Goal: Information Seeking & Learning: Learn about a topic

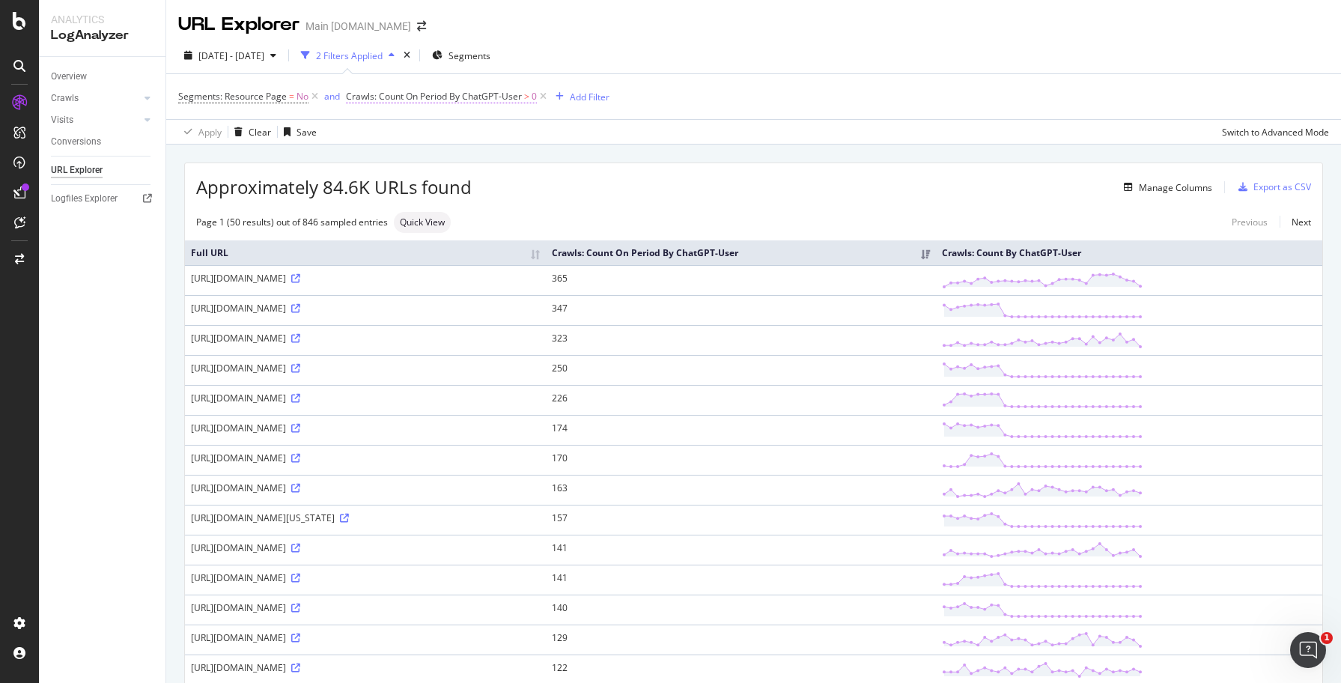
click at [410, 100] on span "Crawls: Count On Period By ChatGPT-User" at bounding box center [434, 96] width 176 height 13
click at [425, 136] on span "By ChatGPT-User" at bounding box center [395, 132] width 73 height 13
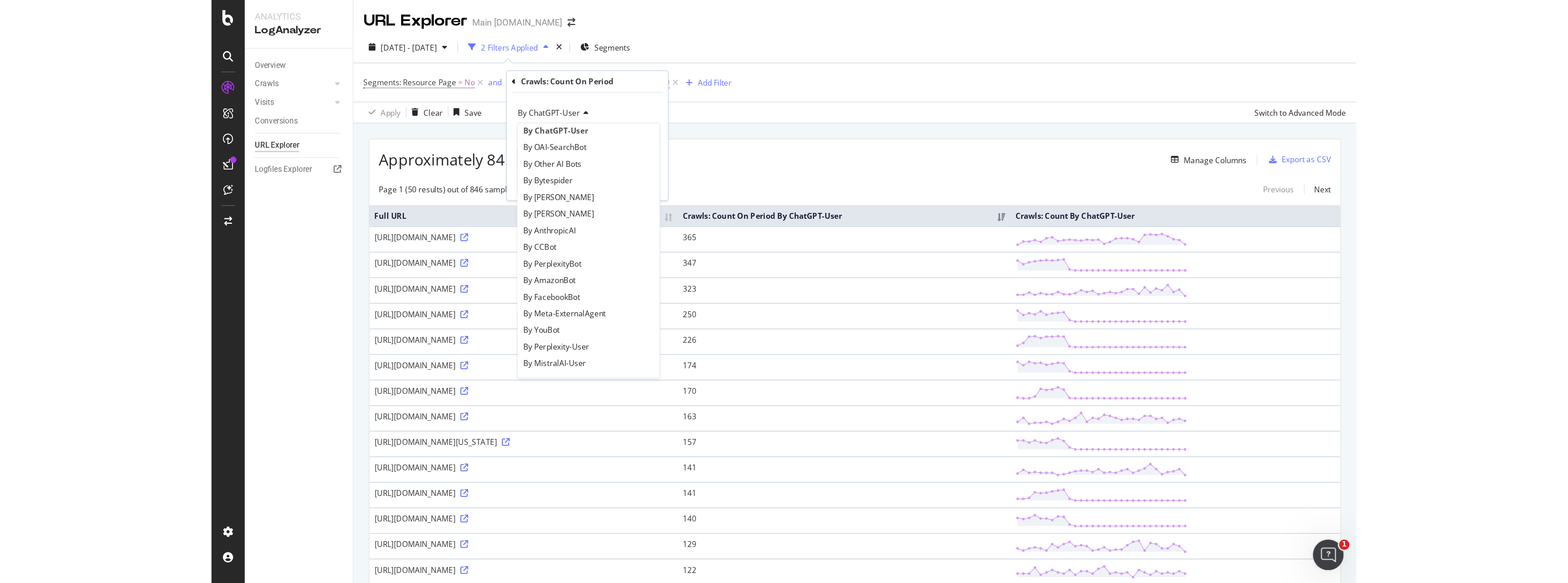
scroll to position [197, 0]
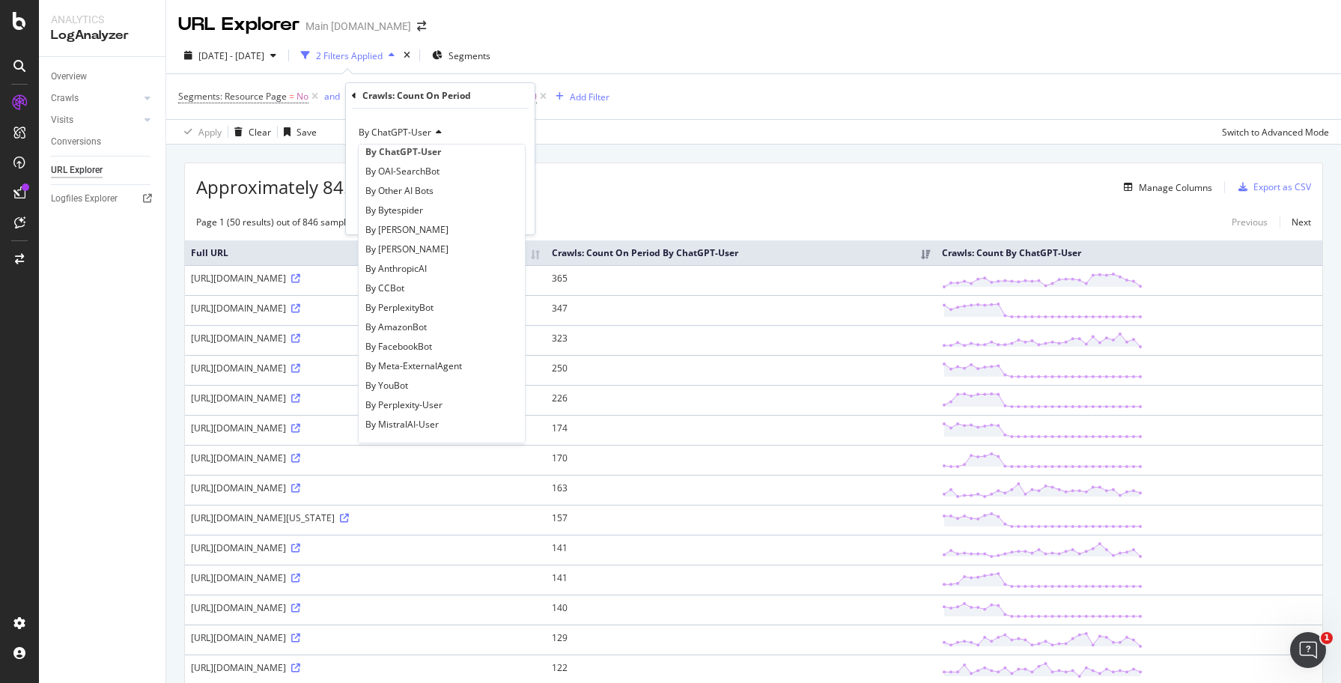
click at [660, 109] on div "Segments: Resource Page = No and Crawls: Count On Period By ChatGPT-User > 0 Ad…" at bounding box center [753, 96] width 1151 height 45
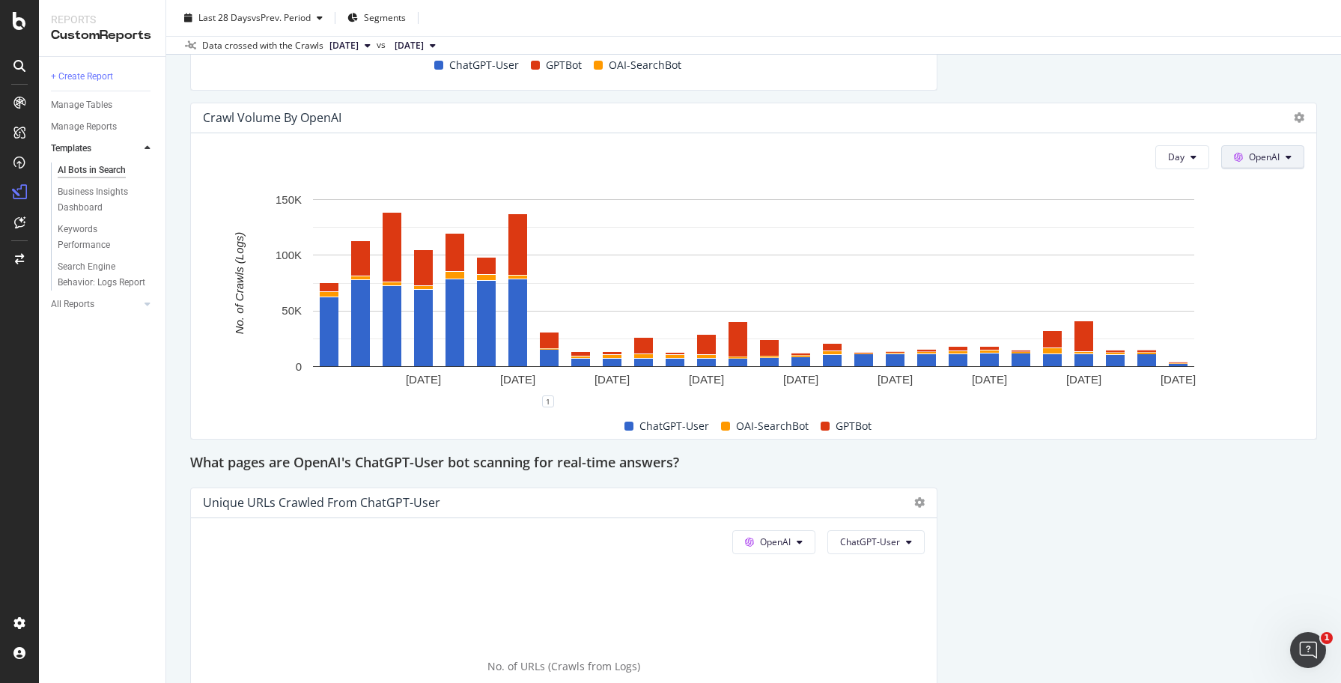
click at [1256, 154] on span "OpenAI" at bounding box center [1264, 157] width 31 height 13
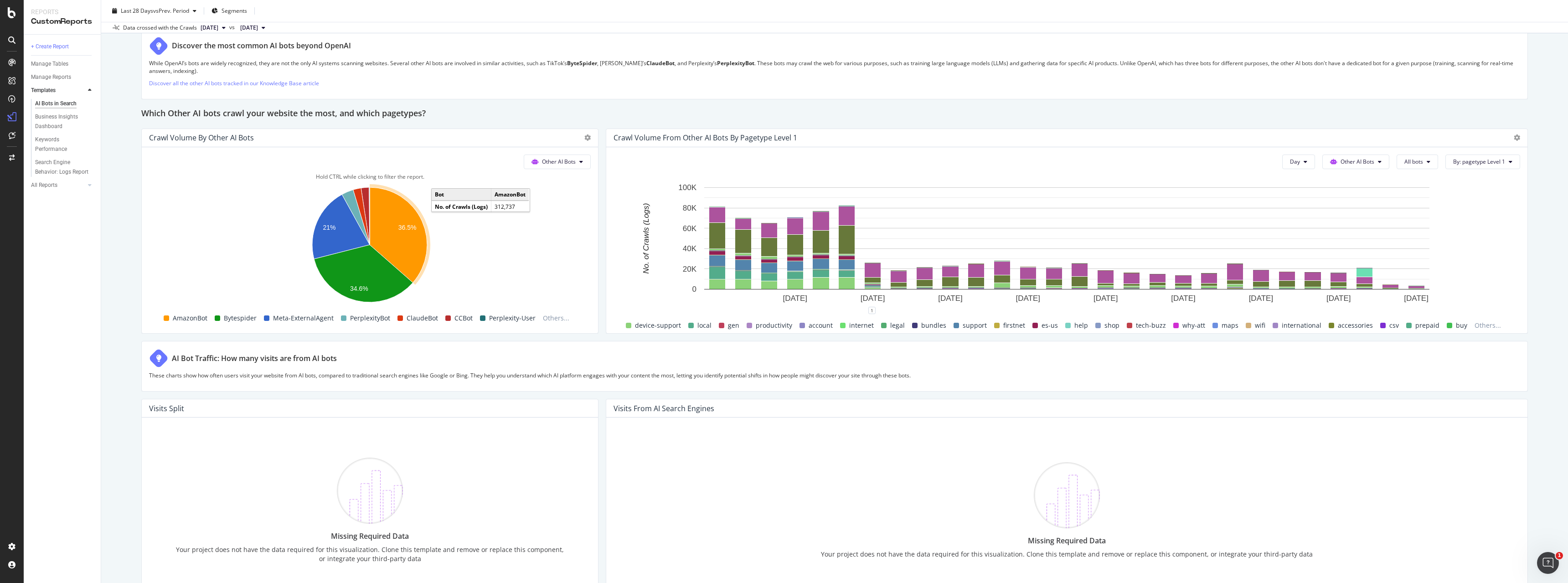
click at [402, 226] on text "36.5%" at bounding box center [407, 228] width 18 height 7
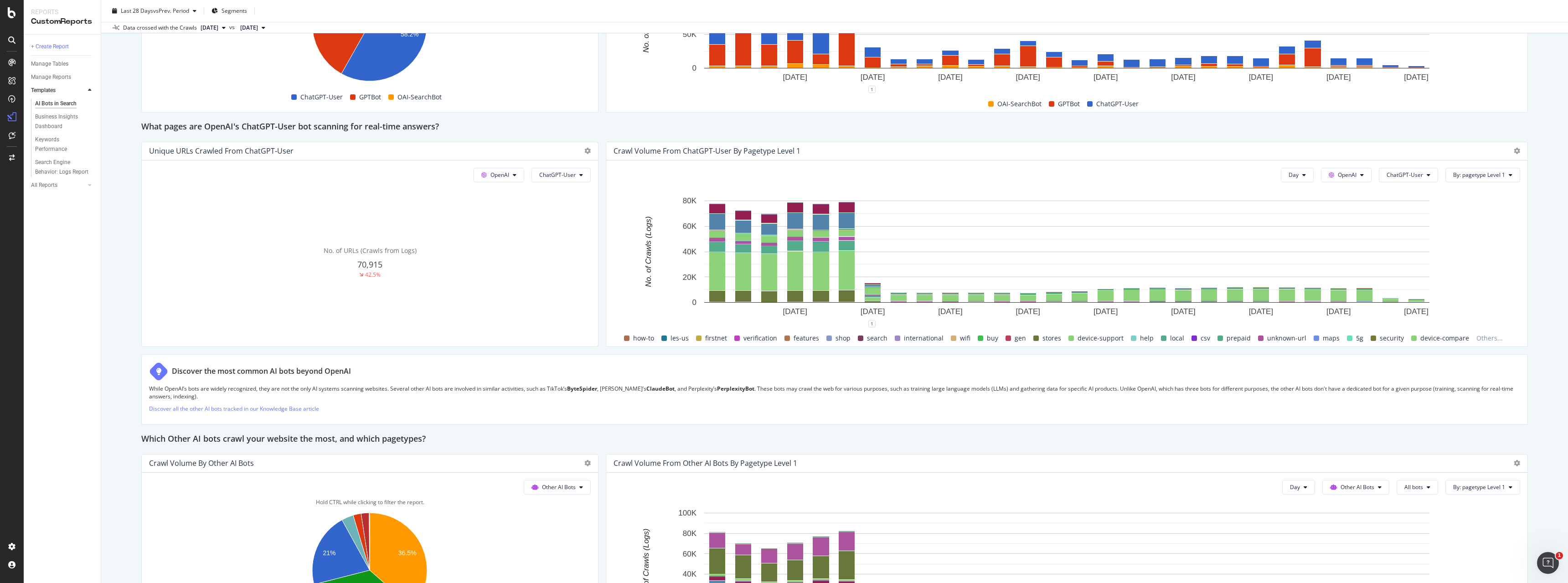
scroll to position [836, 0]
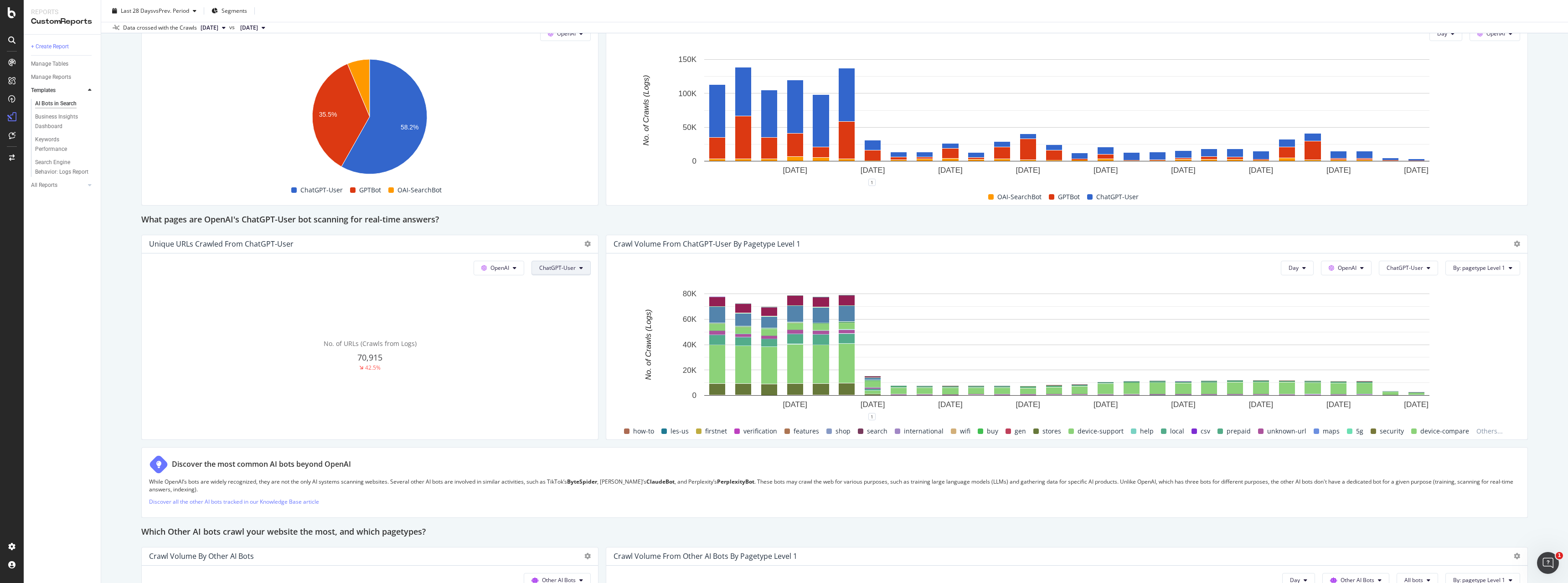
click at [560, 267] on span "ChatGPT-User" at bounding box center [558, 268] width 37 height 8
click at [556, 282] on span "All bots" at bounding box center [563, 286] width 46 height 8
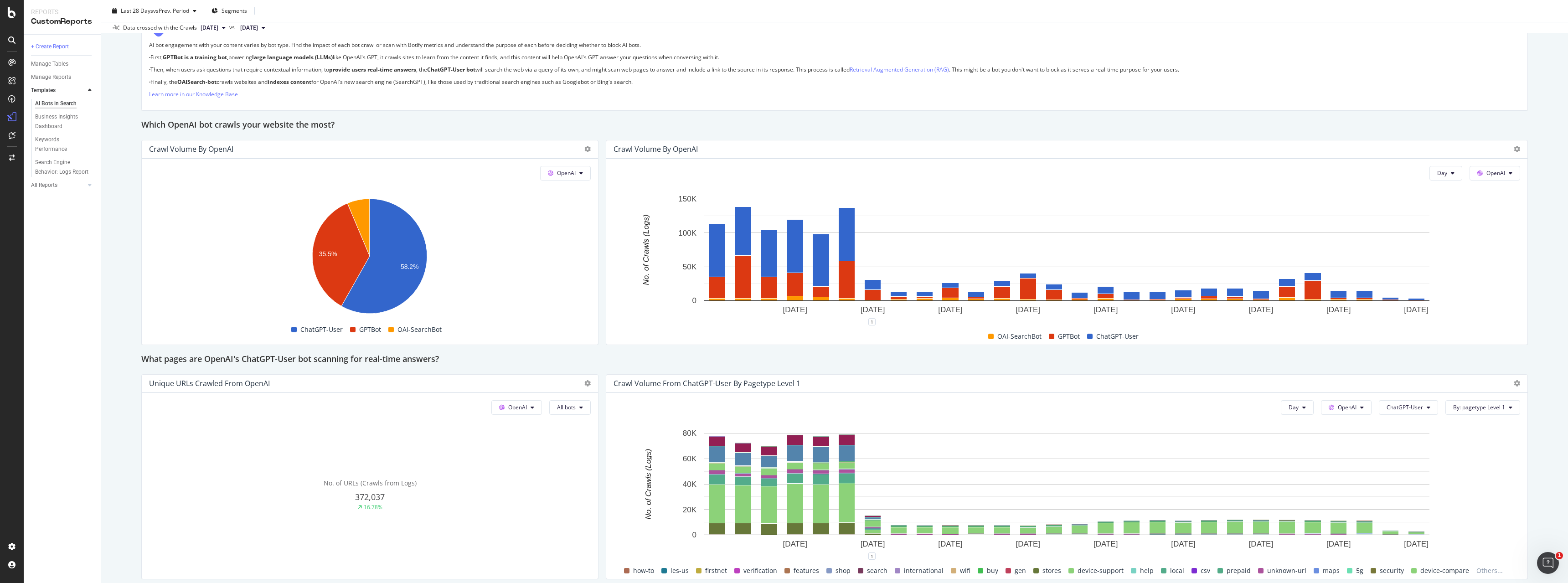
scroll to position [650, 0]
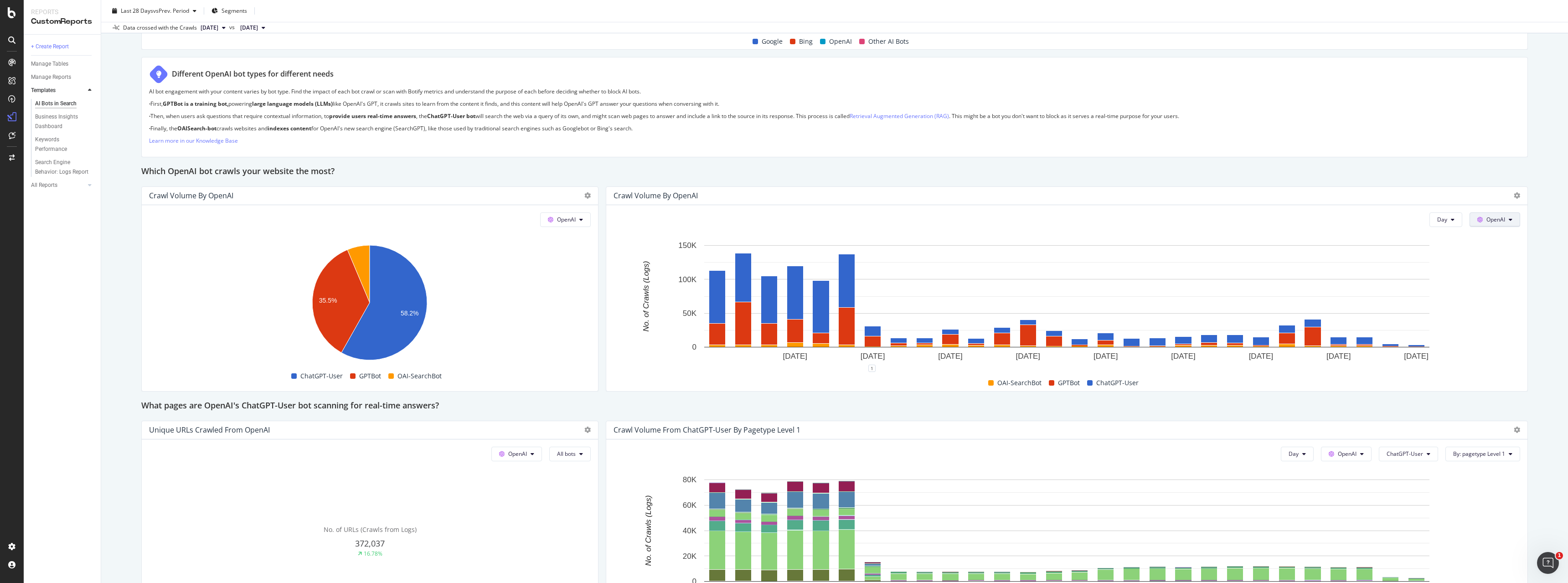
click at [1505, 220] on span "OpenAI" at bounding box center [1496, 219] width 19 height 8
click at [1502, 289] on span "Other AI Bots" at bounding box center [1508, 288] width 33 height 8
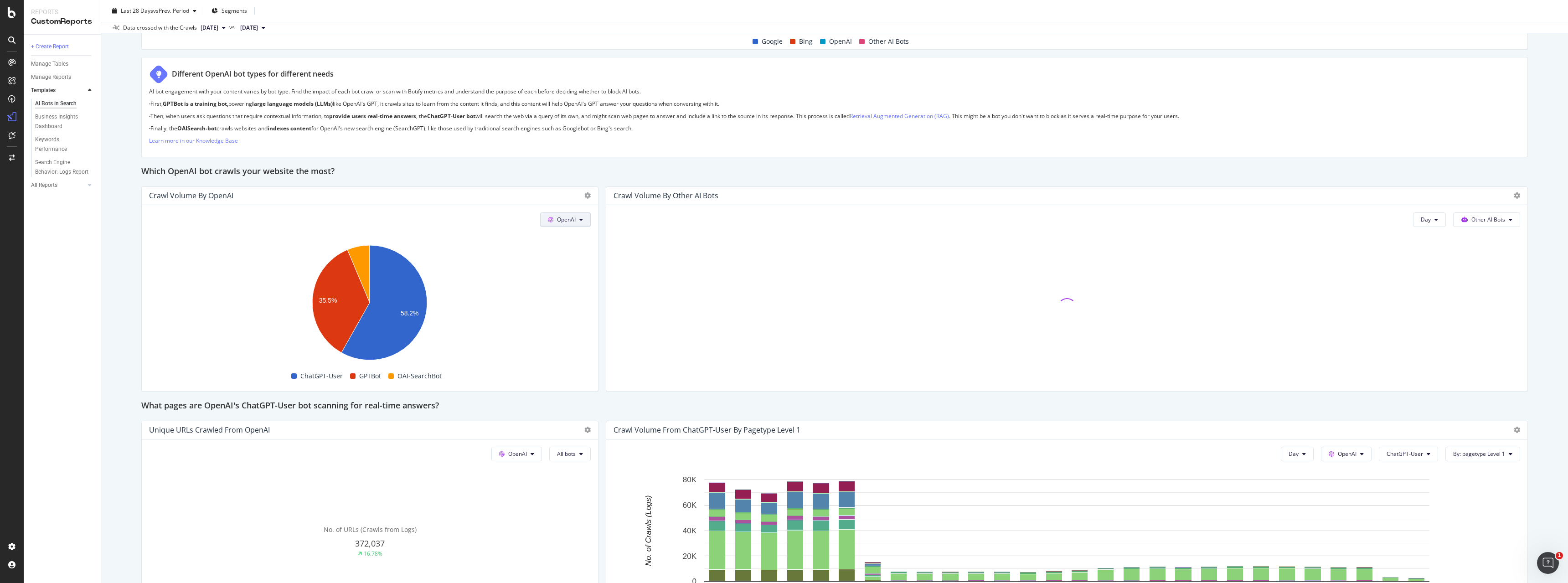
click at [553, 217] on span at bounding box center [552, 219] width 9 height 8
click at [566, 292] on span "Other AI Bots" at bounding box center [579, 288] width 33 height 8
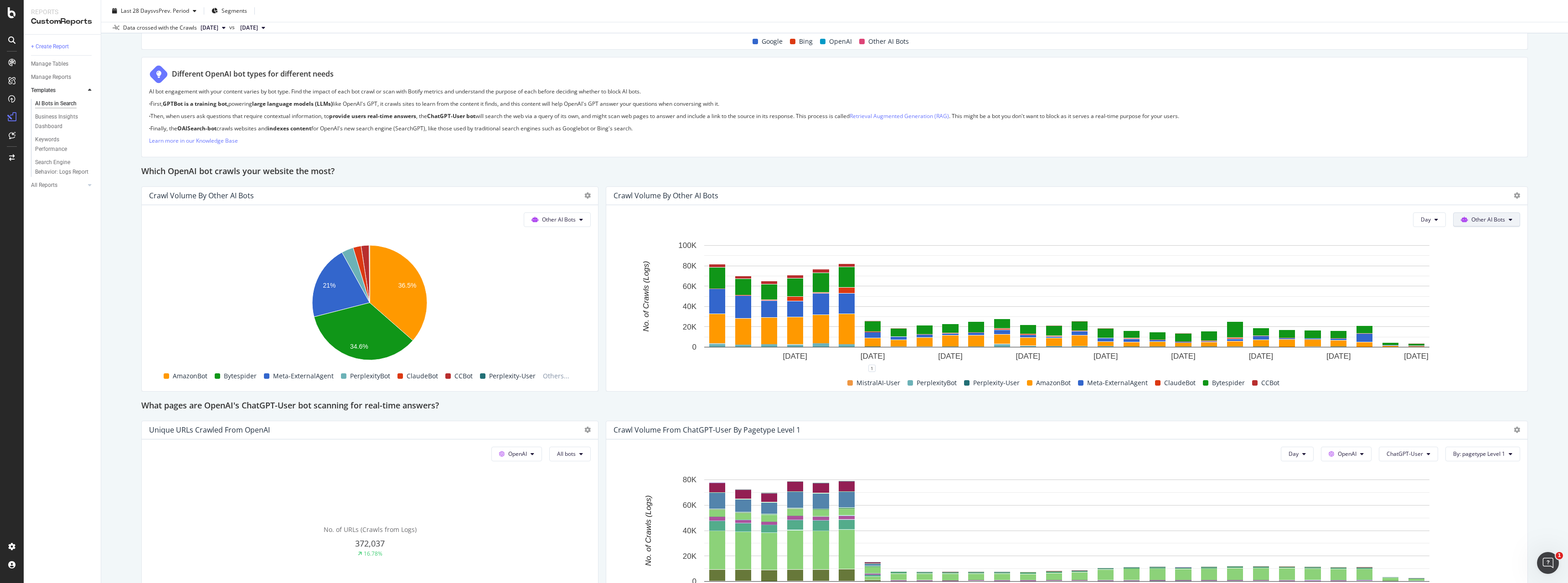
click at [1500, 218] on span "Other AI Bots" at bounding box center [1488, 219] width 33 height 8
click at [1486, 239] on span "Google" at bounding box center [1493, 237] width 35 height 8
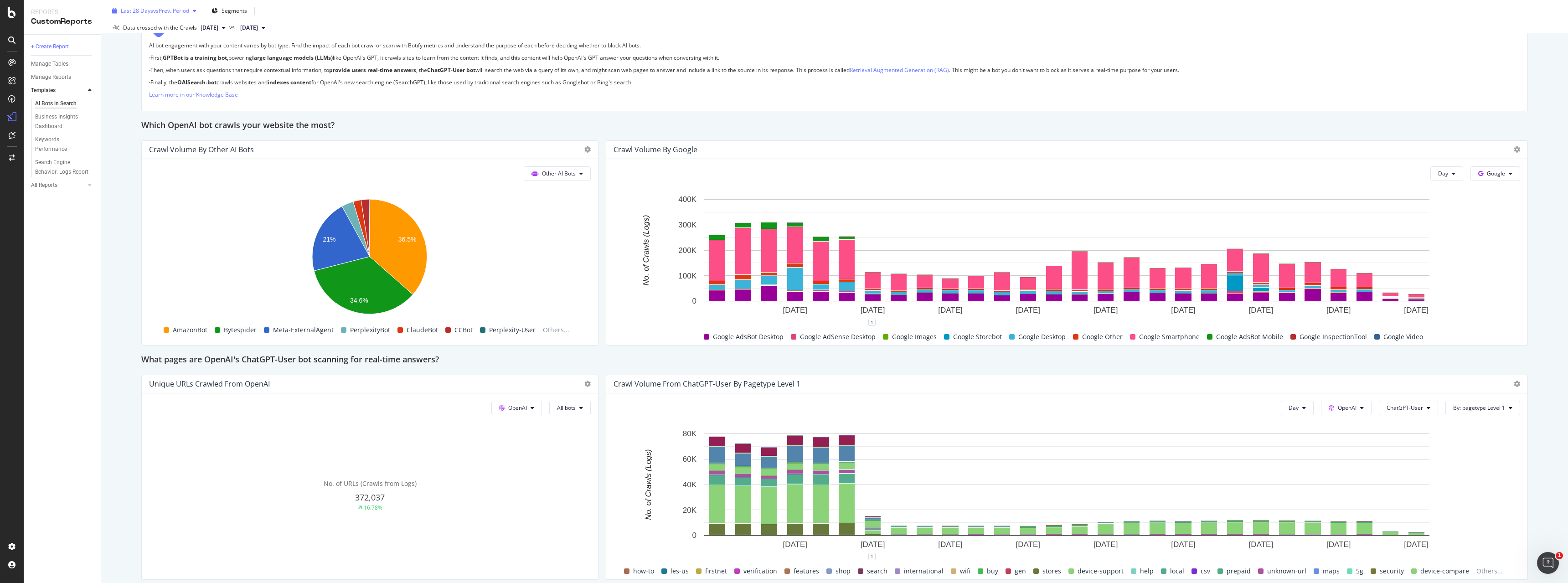
scroll to position [696, 0]
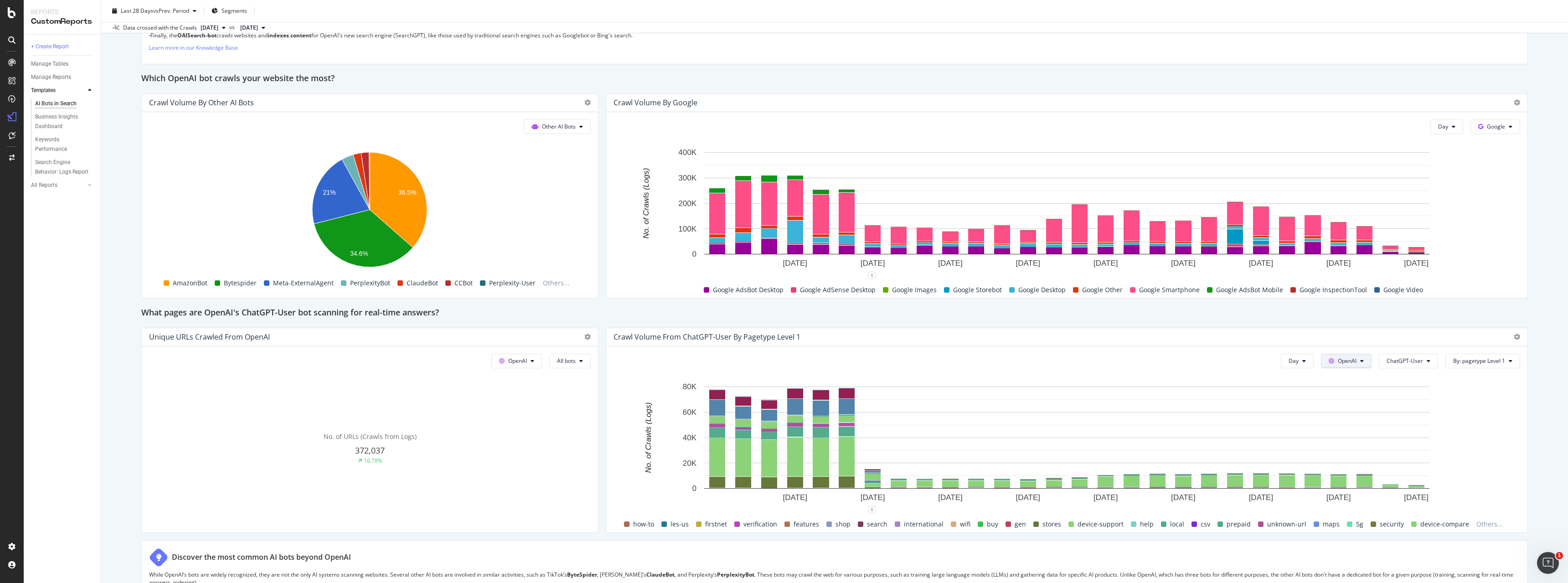
click at [1360, 364] on button "OpenAI" at bounding box center [1346, 361] width 51 height 15
click at [1362, 376] on span "Google" at bounding box center [1361, 379] width 33 height 8
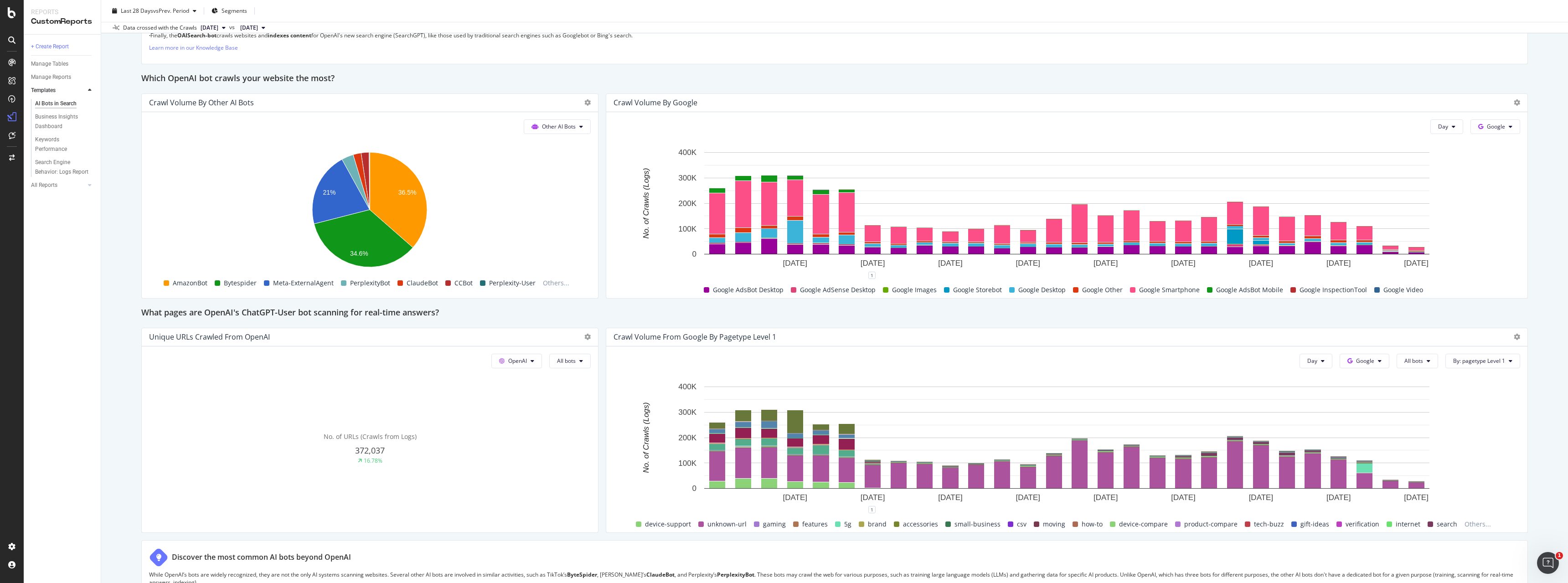
scroll to position [789, 0]
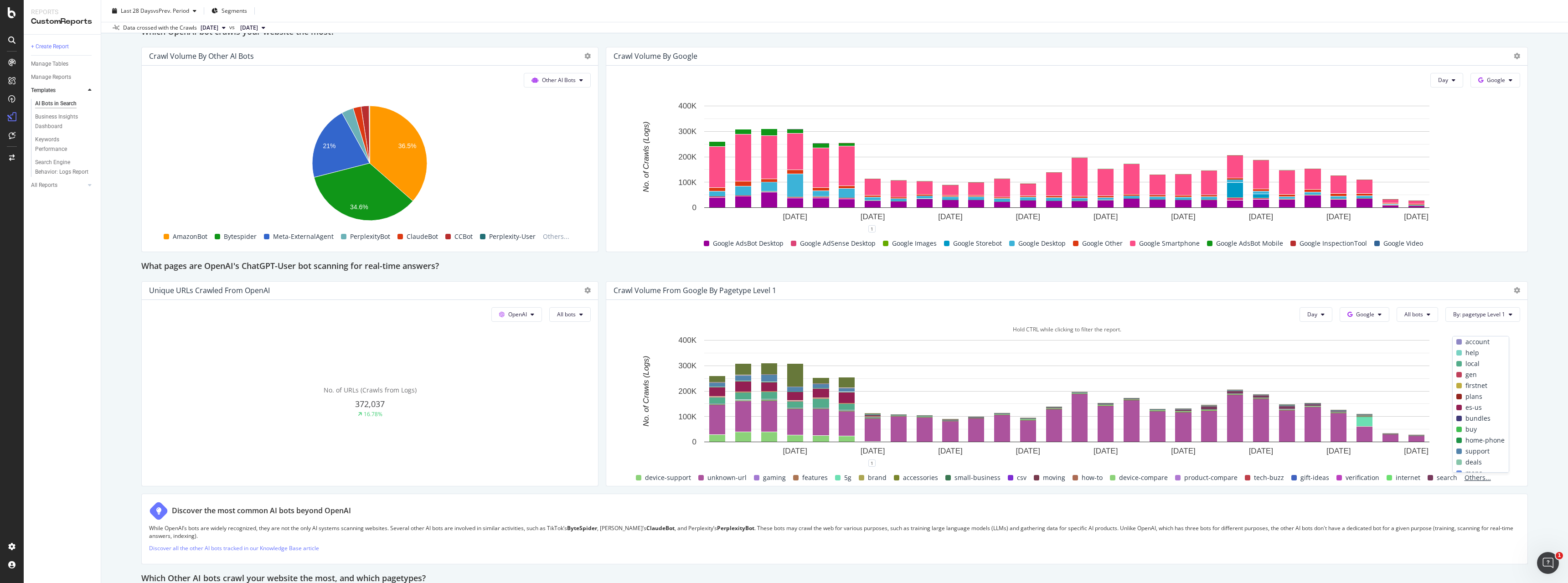
click at [1474, 475] on span "Others..." at bounding box center [1477, 478] width 33 height 11
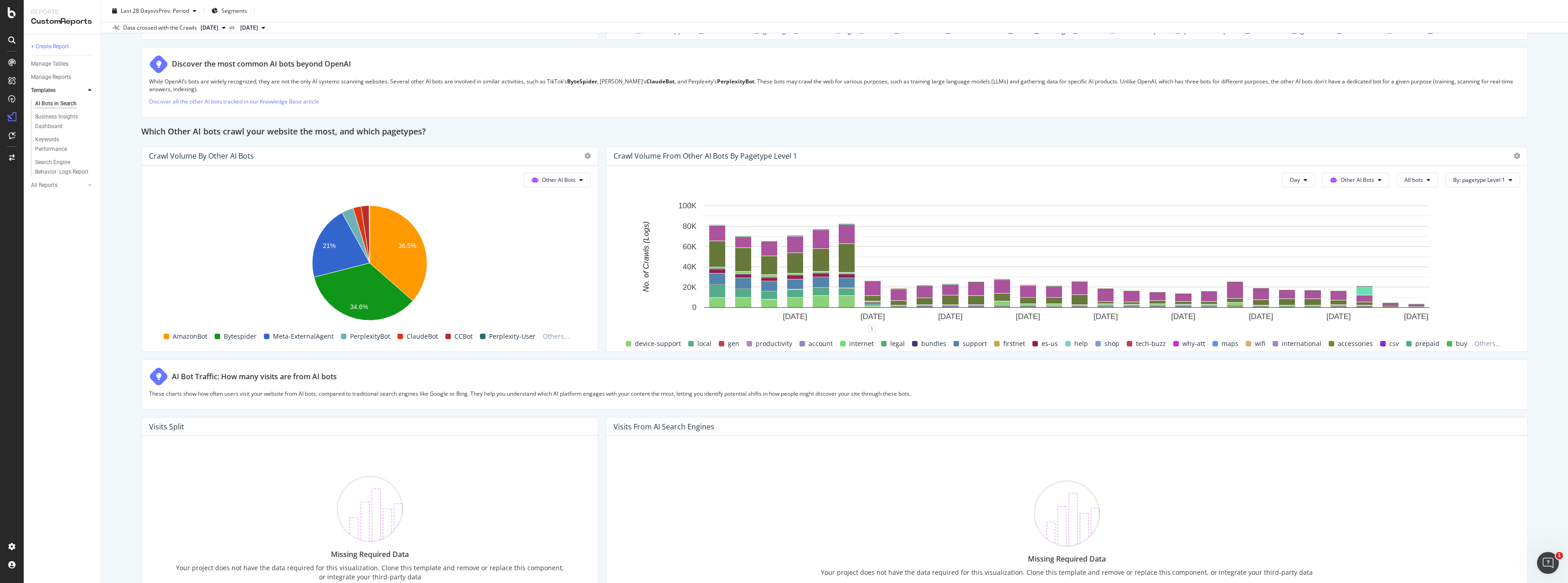
scroll to position [1300, 0]
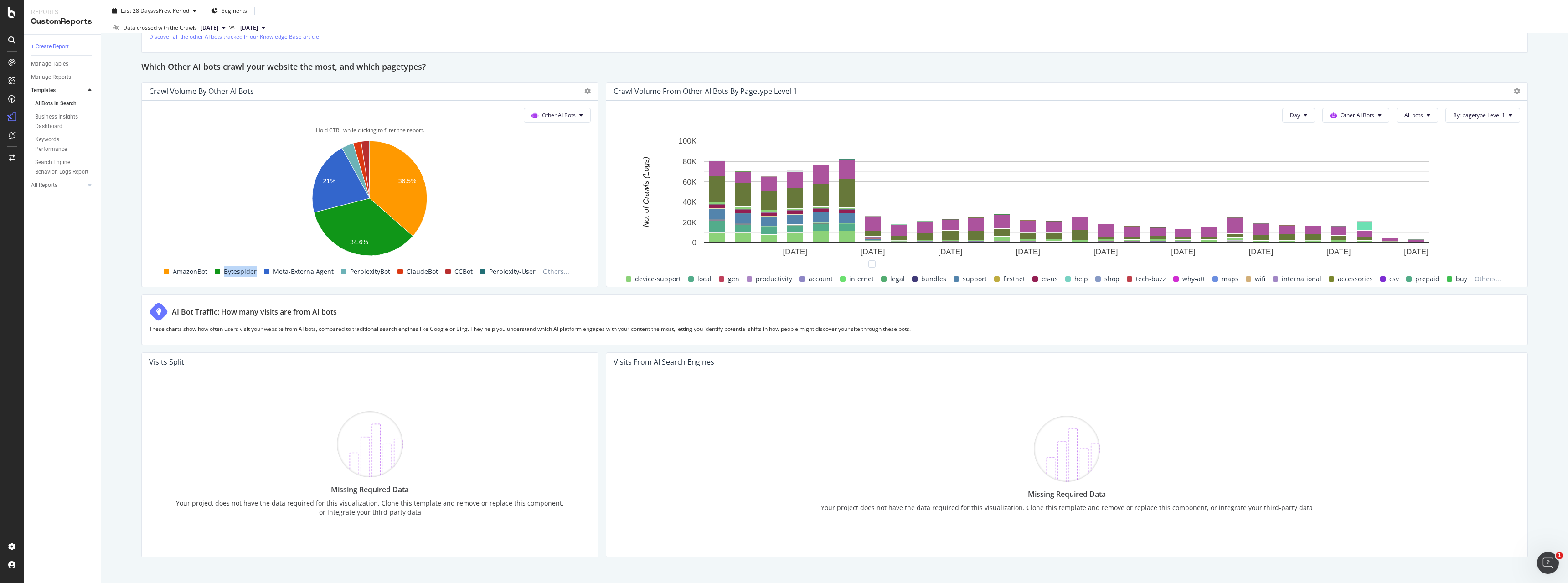
drag, startPoint x: 259, startPoint y: 273, endPoint x: 225, endPoint y: 272, distance: 34.0
click at [225, 271] on div "Bytespider" at bounding box center [236, 271] width 49 height 11
copy span "Bytespider"
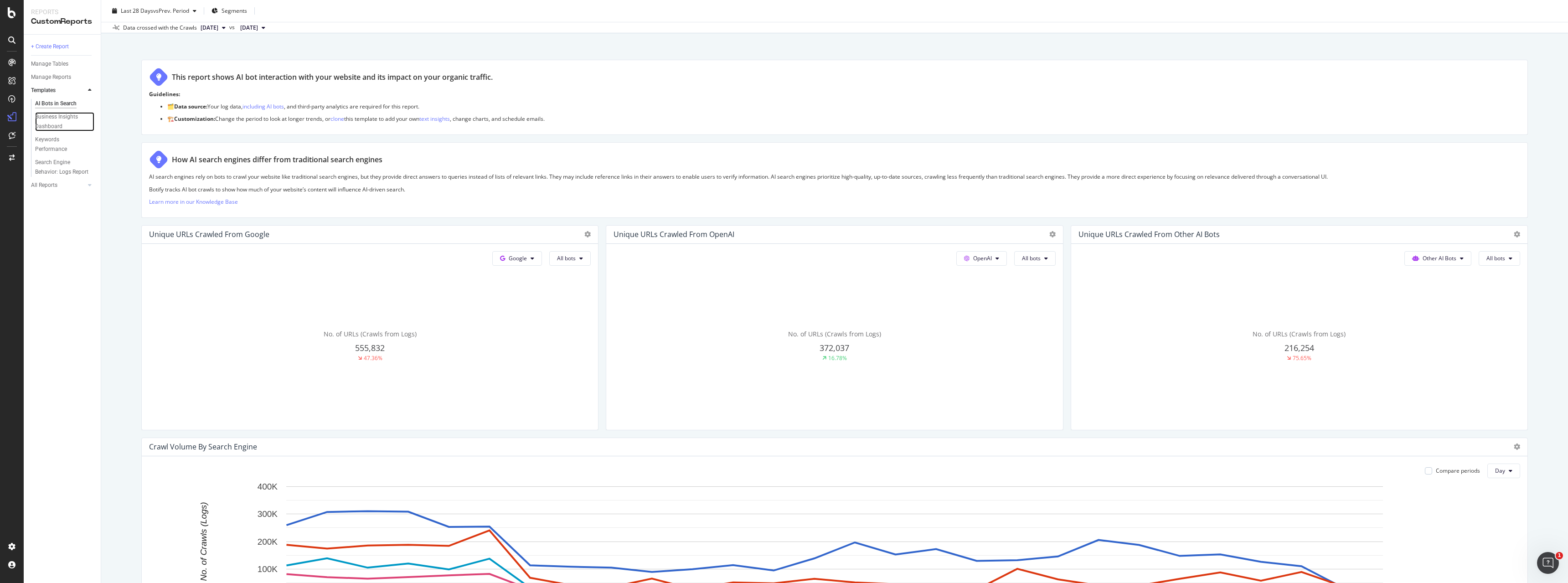
scroll to position [186, 0]
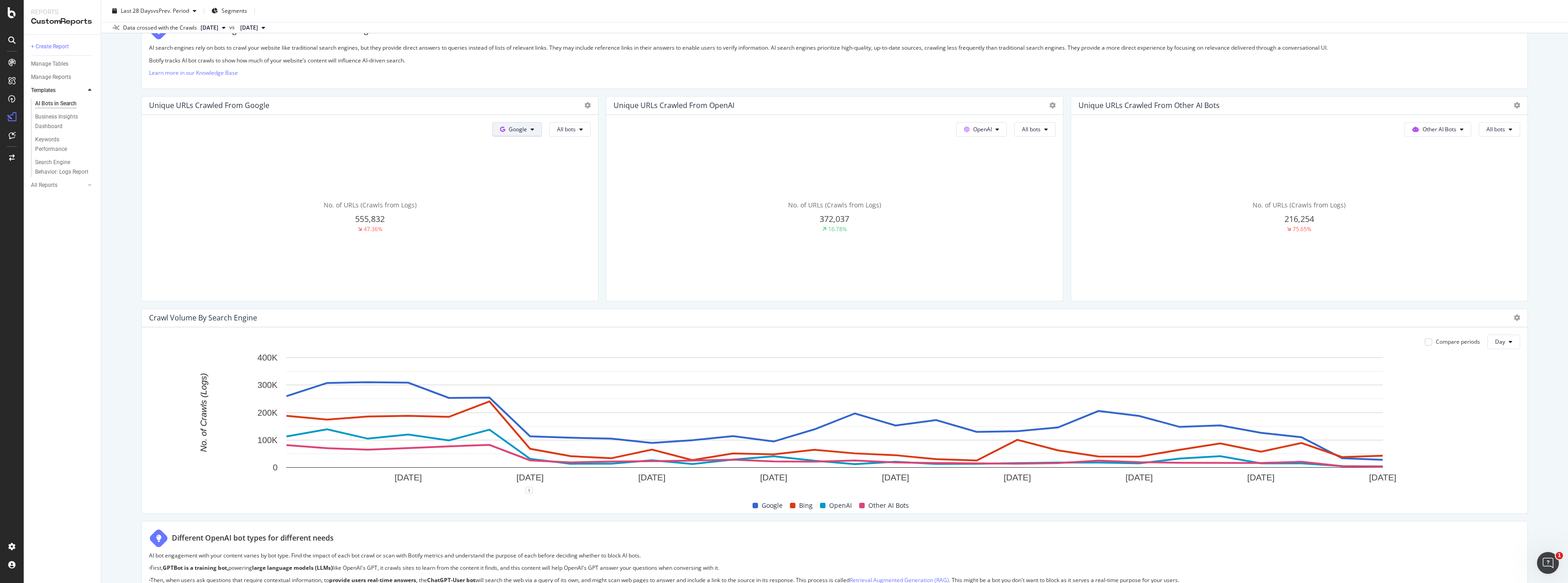
click at [512, 129] on span "Google" at bounding box center [518, 129] width 18 height 8
click at [518, 180] on span "OpenAI" at bounding box center [531, 181] width 33 height 8
click at [518, 133] on span "OpenAI" at bounding box center [517, 129] width 19 height 8
click at [520, 163] on span "Bing" at bounding box center [530, 164] width 33 height 8
click at [517, 131] on span "Bing" at bounding box center [521, 129] width 12 height 8
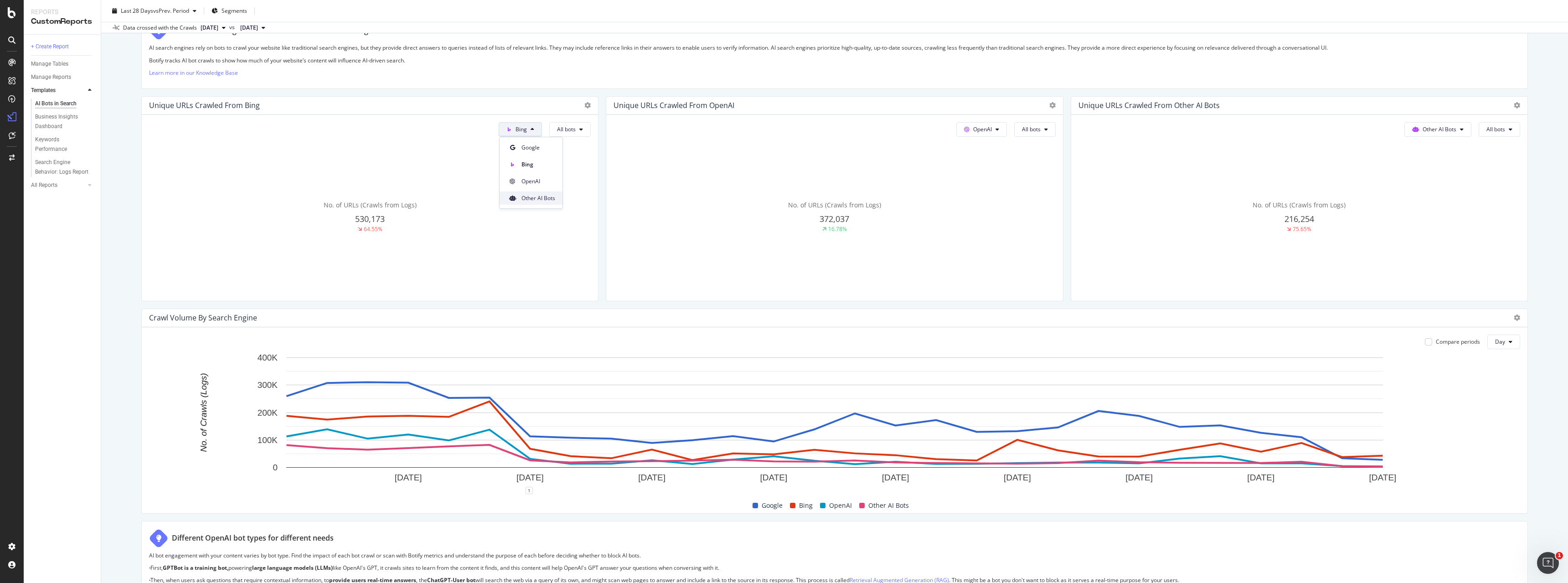
click at [525, 200] on span "Other AI Bots" at bounding box center [538, 198] width 33 height 8
click at [586, 105] on icon at bounding box center [587, 105] width 6 height 6
click at [607, 187] on span "Export as CSV" at bounding box center [641, 187] width 68 height 8
click at [520, 130] on span "Other AI Bots" at bounding box center [509, 129] width 33 height 8
click at [505, 147] on span "Google" at bounding box center [515, 147] width 35 height 8
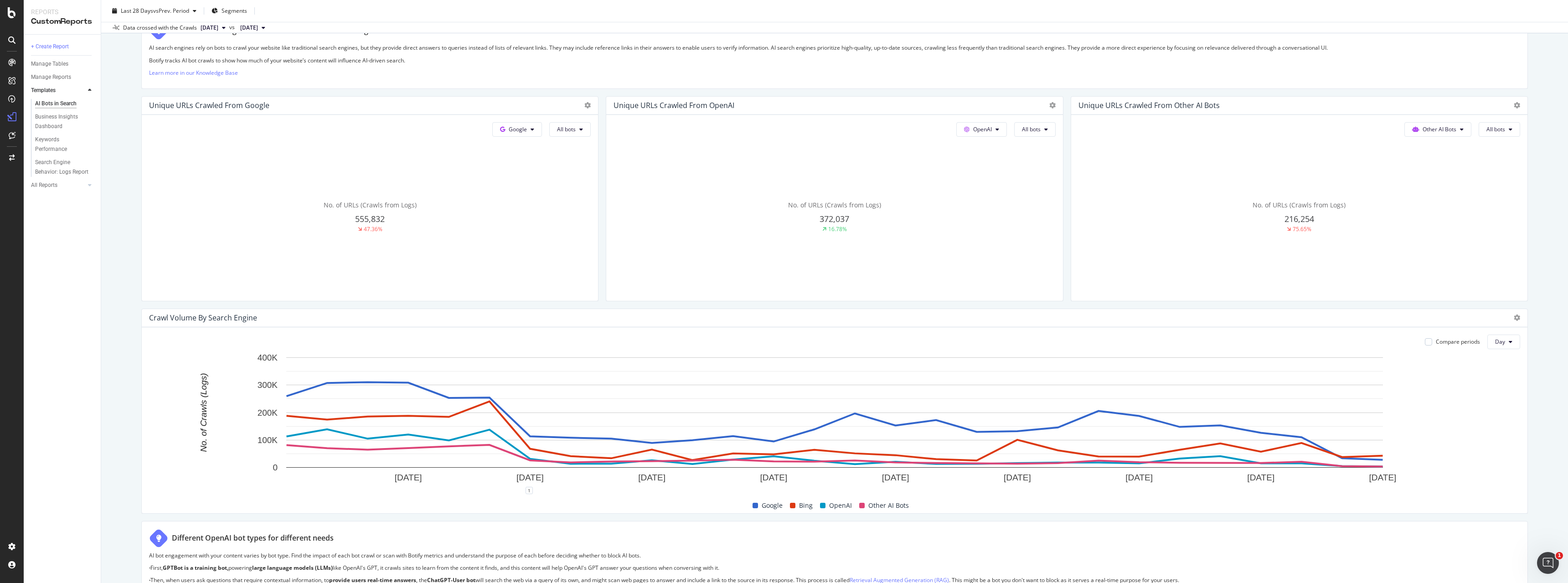
click at [217, 105] on div "Unique URLs Crawled from Google" at bounding box center [209, 105] width 121 height 9
click at [315, 223] on div "555,832" at bounding box center [370, 218] width 442 height 12
click at [371, 222] on span "555,832" at bounding box center [369, 218] width 30 height 11
click at [371, 229] on div "47.36%" at bounding box center [373, 229] width 19 height 8
click at [366, 208] on span "No. of URLs (Crawls from Logs)" at bounding box center [370, 204] width 93 height 9
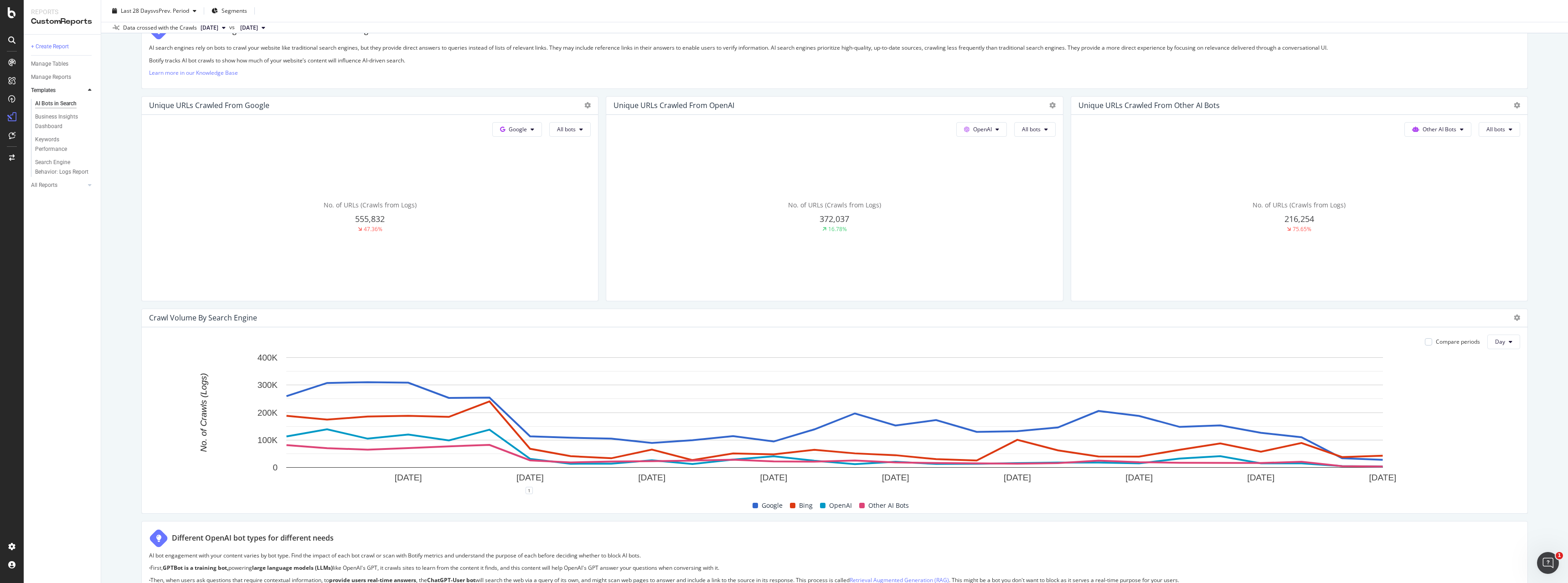
click at [357, 206] on span "No. of URLs (Crawls from Logs)" at bounding box center [370, 204] width 93 height 9
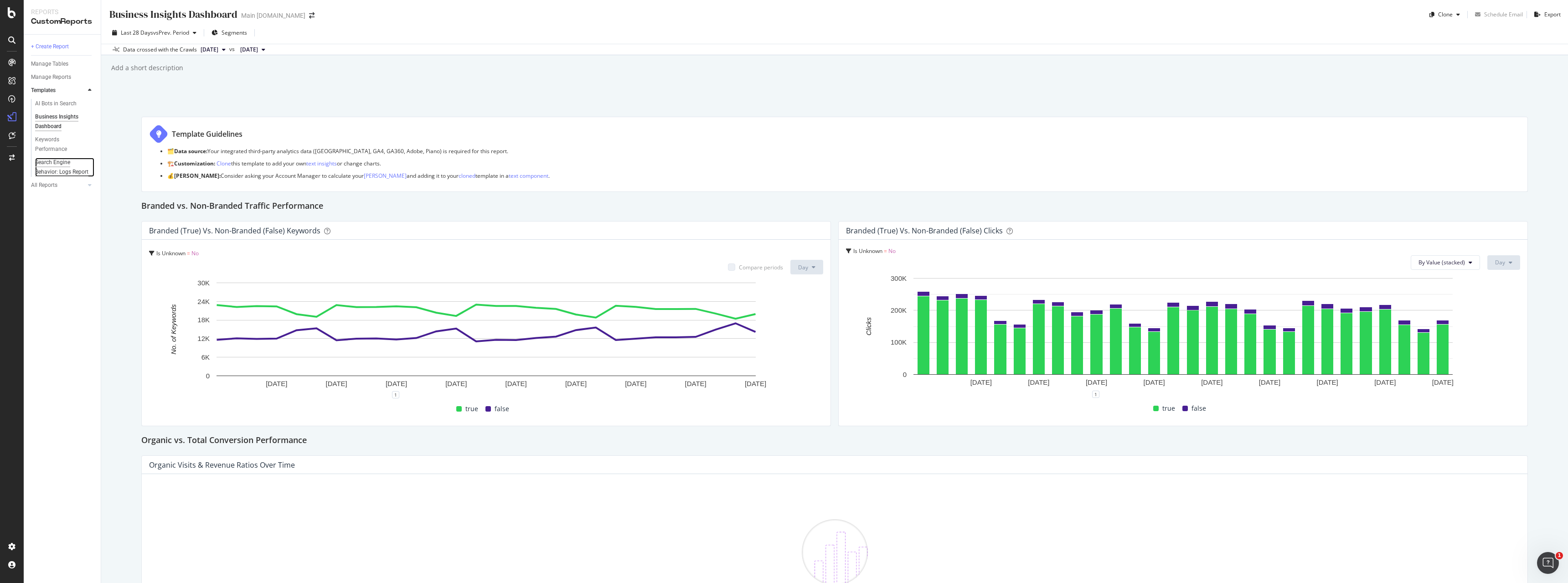
click at [55, 162] on div "Search Engine Behavior: Logs Report" at bounding box center [62, 167] width 54 height 19
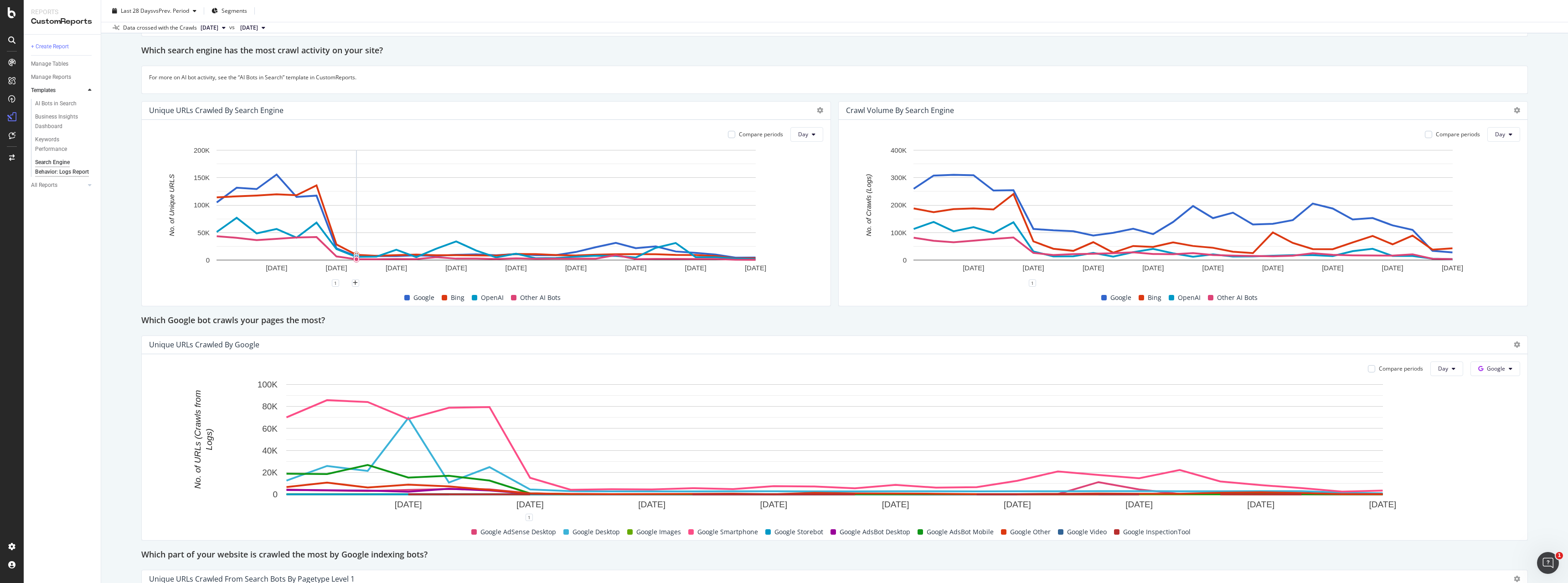
scroll to position [186, 0]
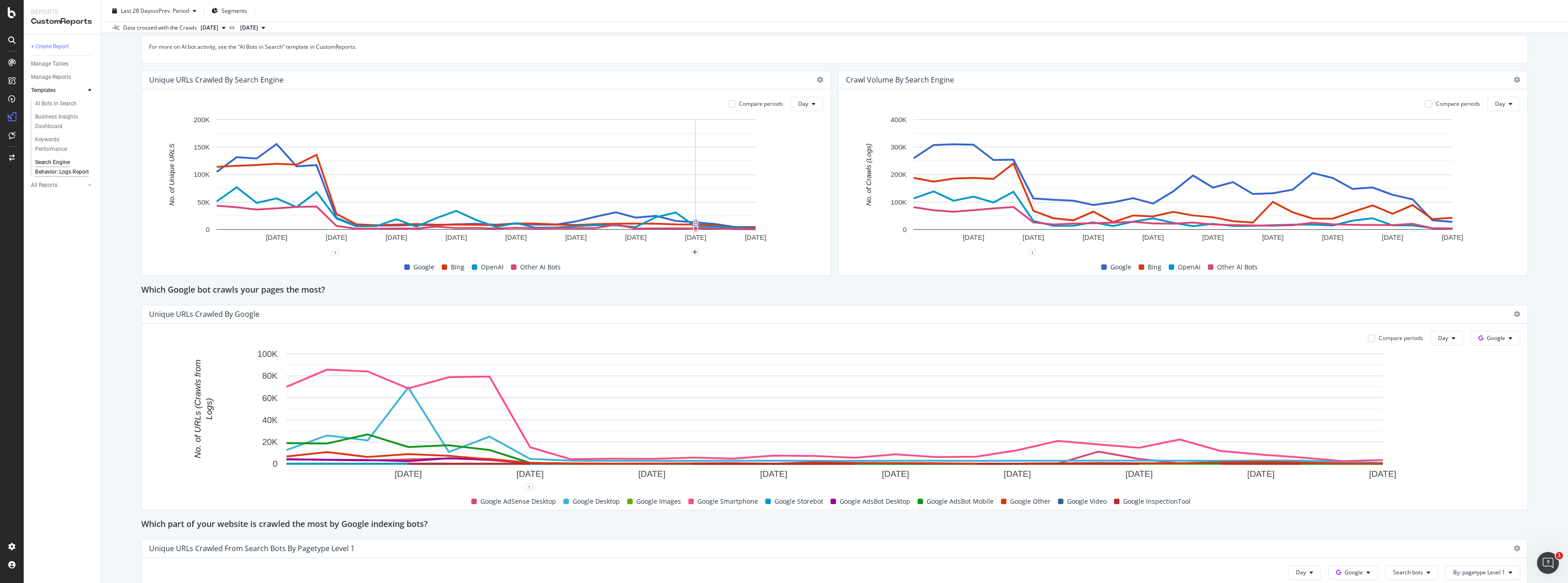
click at [122, 399] on div "Search Engine Behavior: Logs Report Search Engine Behavior: Logs Report Main [D…" at bounding box center [835, 292] width 1467 height 583
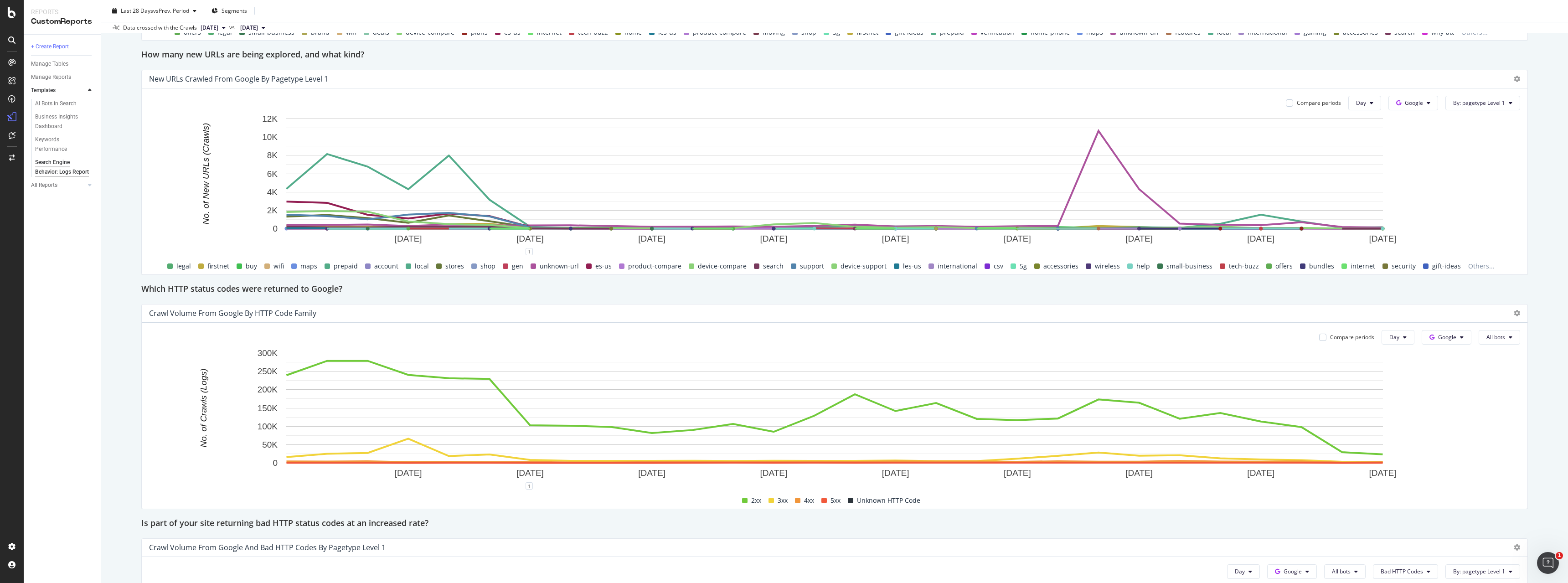
scroll to position [703, 0]
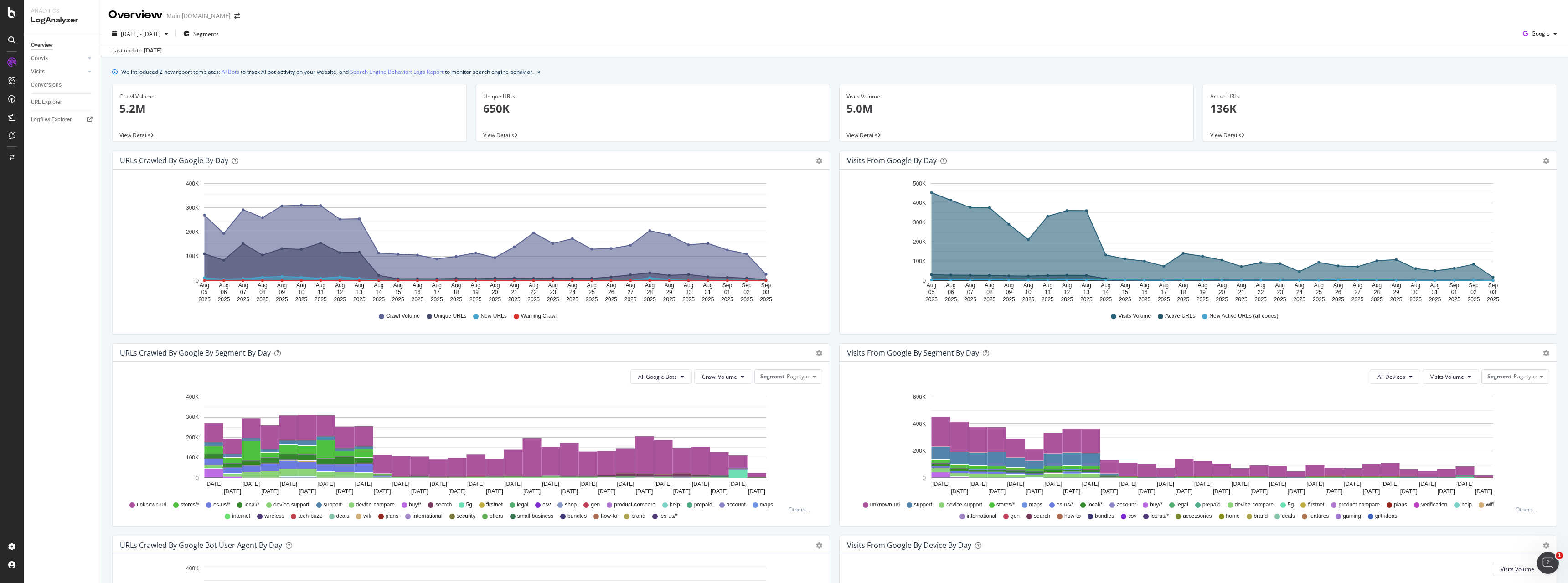
scroll to position [177, 0]
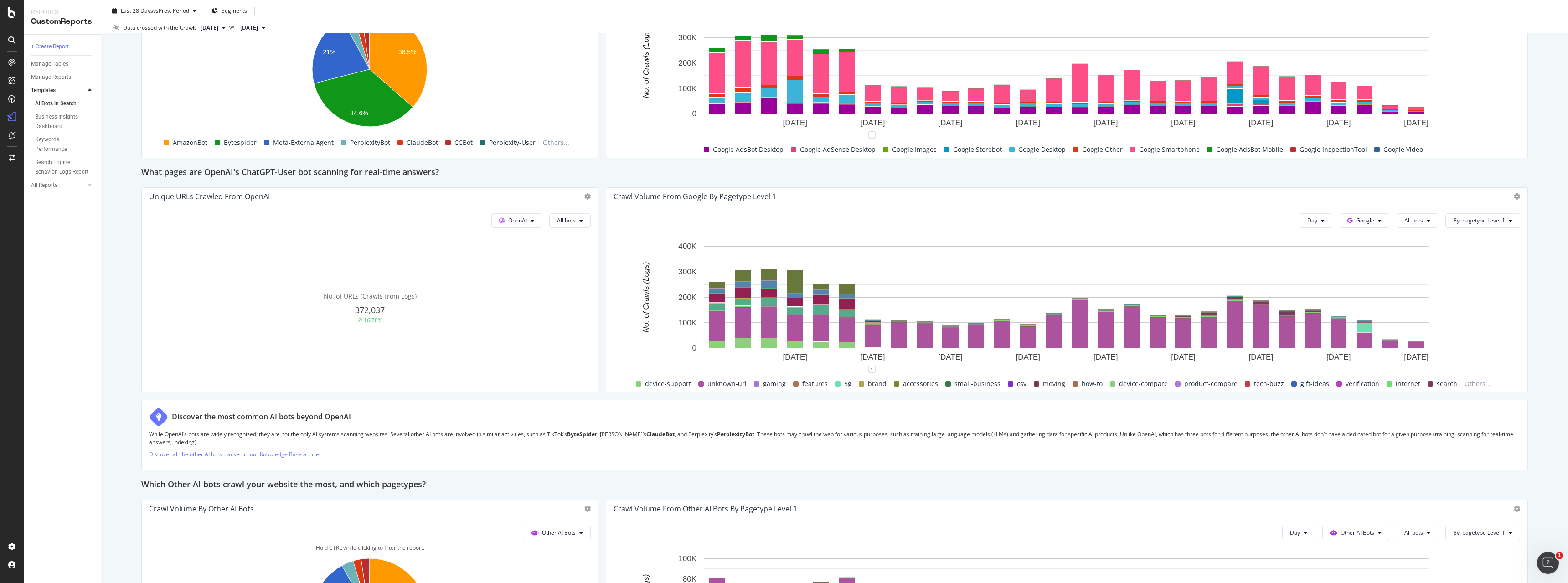
scroll to position [1115, 0]
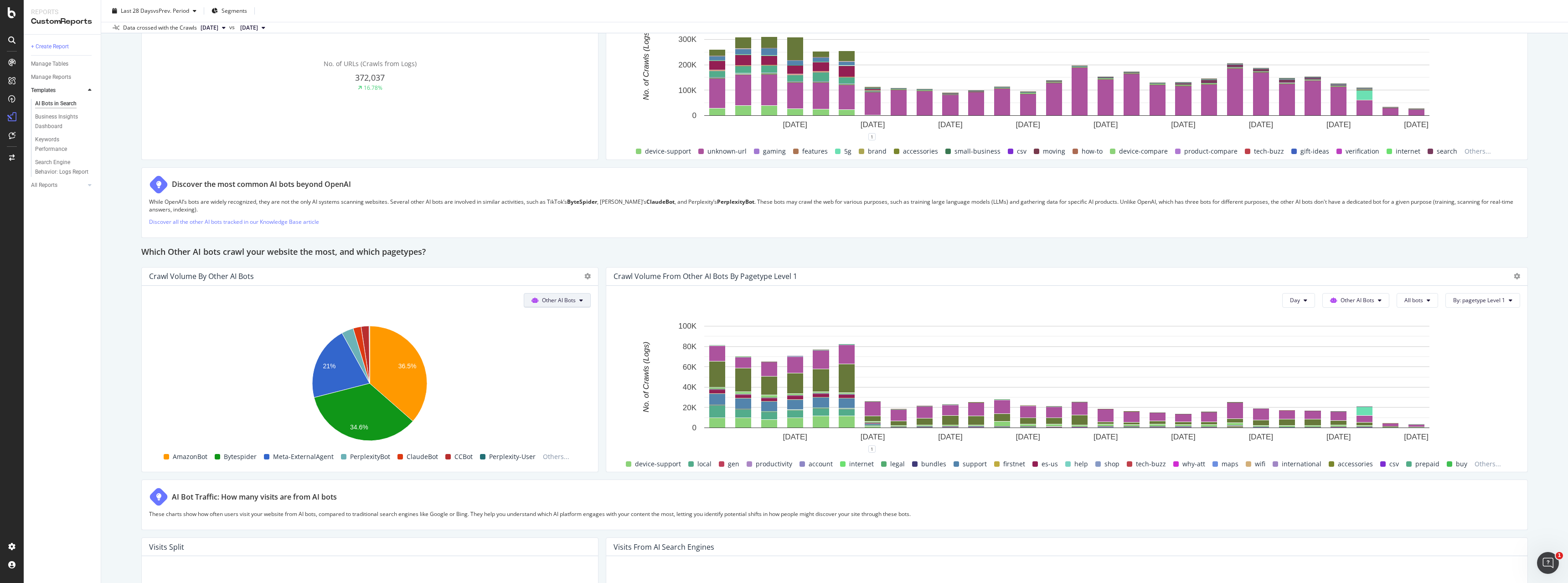
click at [558, 301] on span "Other AI Bots" at bounding box center [558, 300] width 33 height 8
click at [556, 351] on span "OpenAI" at bounding box center [564, 352] width 35 height 8
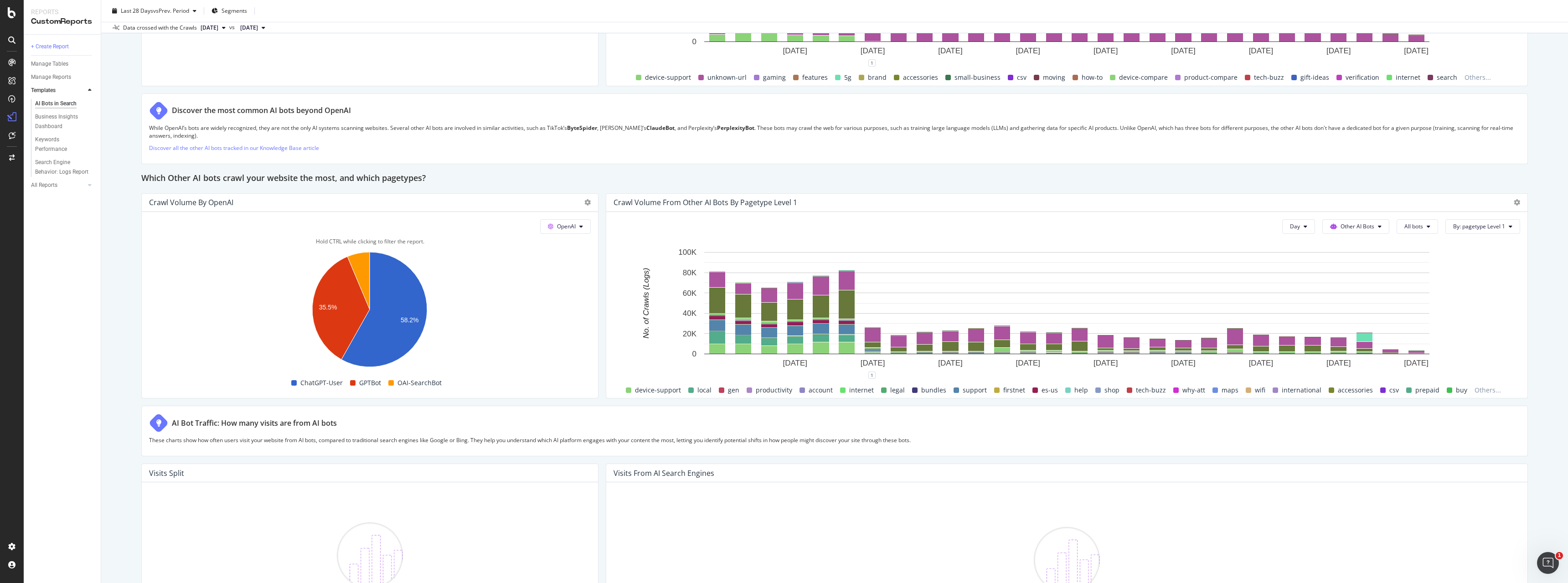
scroll to position [1209, 0]
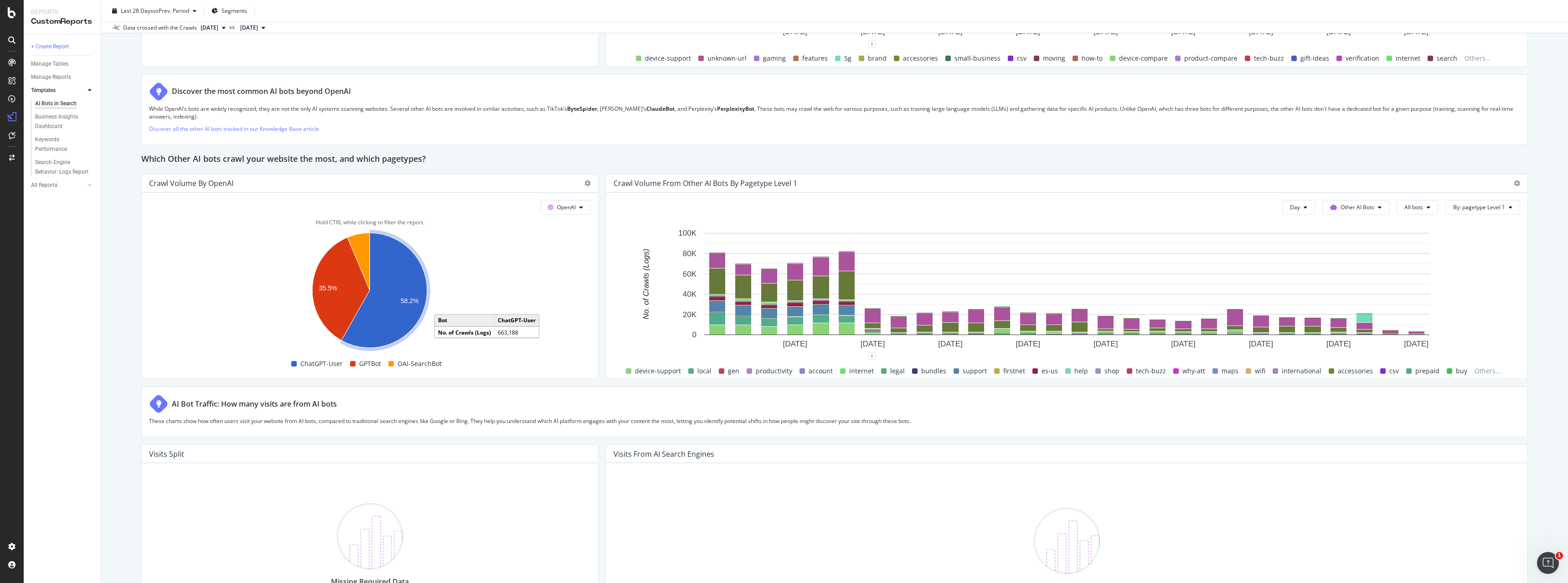
click at [384, 297] on icon "A chart." at bounding box center [384, 290] width 86 height 115
click at [1371, 206] on span "Other AI Bots" at bounding box center [1357, 207] width 33 height 8
click at [1355, 259] on span "OpenAI" at bounding box center [1363, 259] width 35 height 8
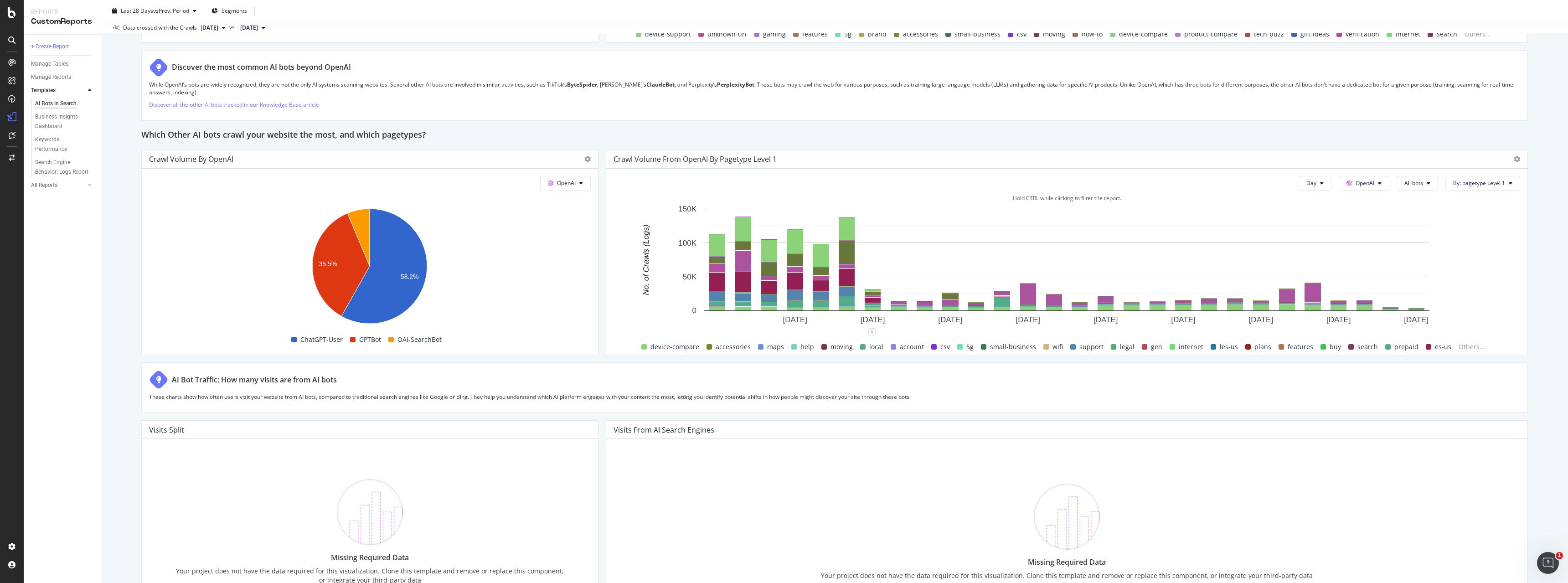
scroll to position [1255, 0]
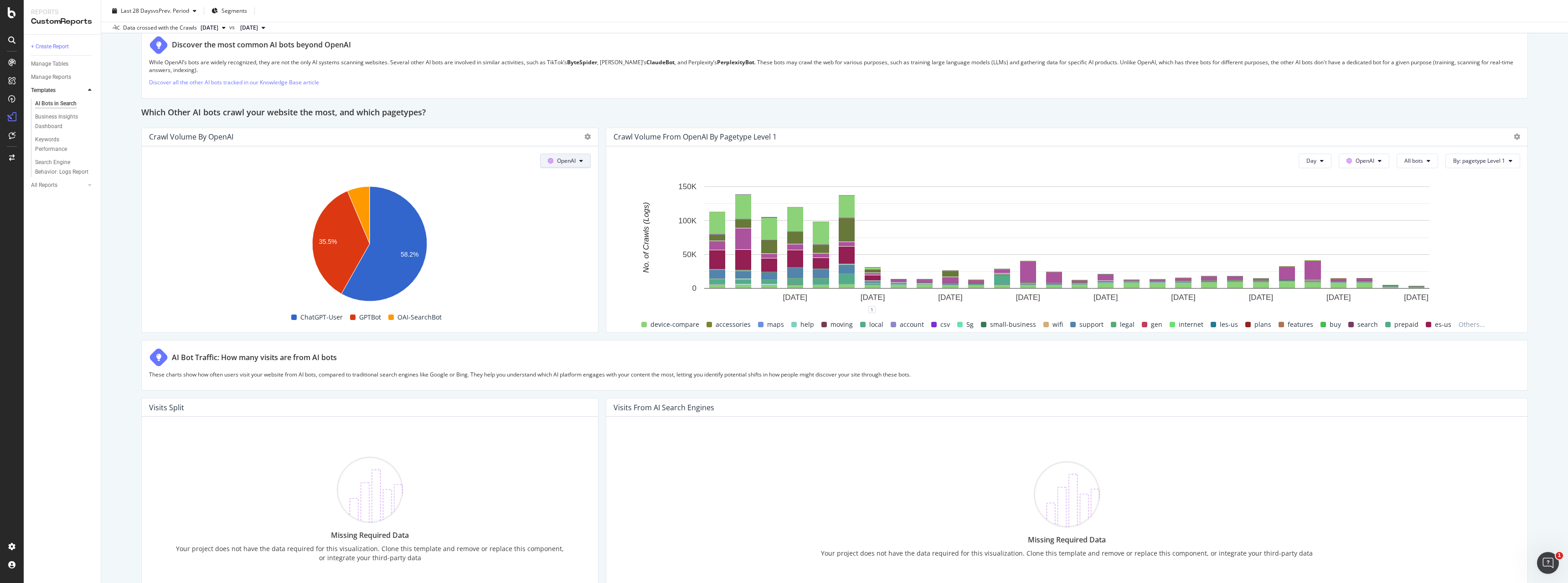
click at [576, 159] on button "OpenAI" at bounding box center [565, 161] width 51 height 15
click at [570, 232] on span "Other AI Bots" at bounding box center [579, 229] width 33 height 8
